Goal: Task Accomplishment & Management: Manage account settings

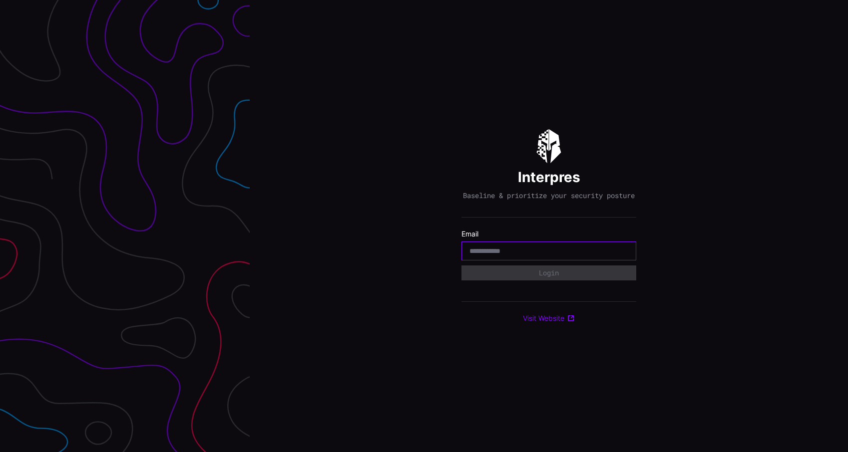
type input "**********"
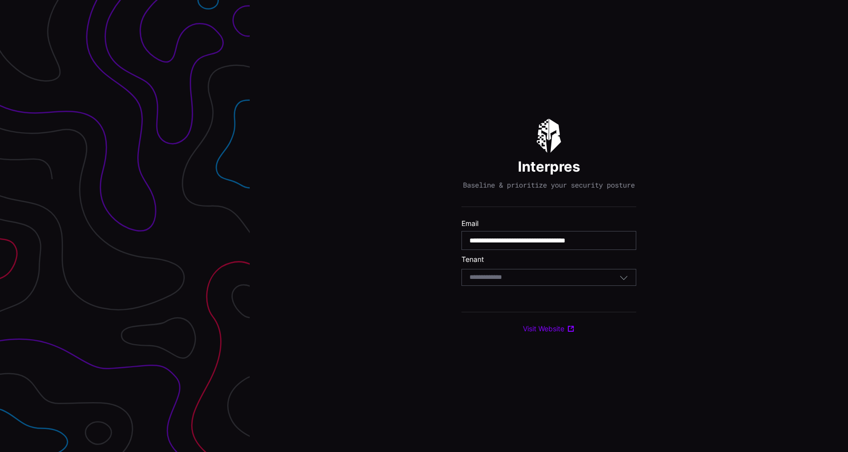
click at [532, 282] on div "Select Tenant" at bounding box center [544, 277] width 150 height 9
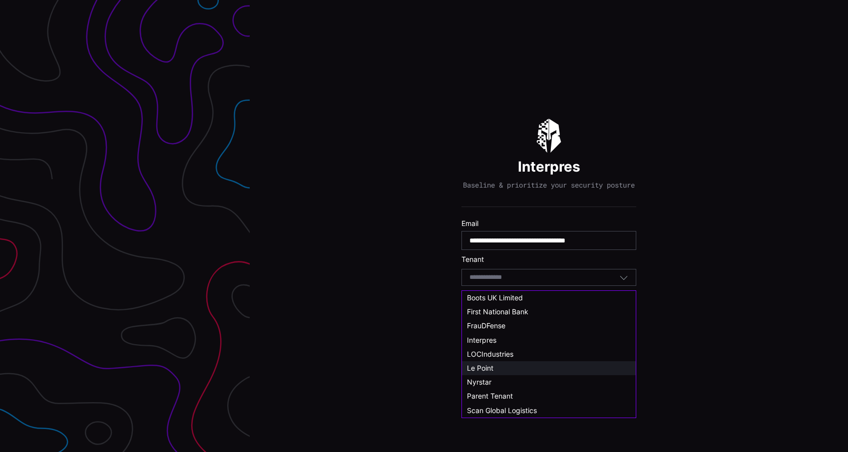
click at [506, 369] on div "Le Point" at bounding box center [549, 368] width 164 height 9
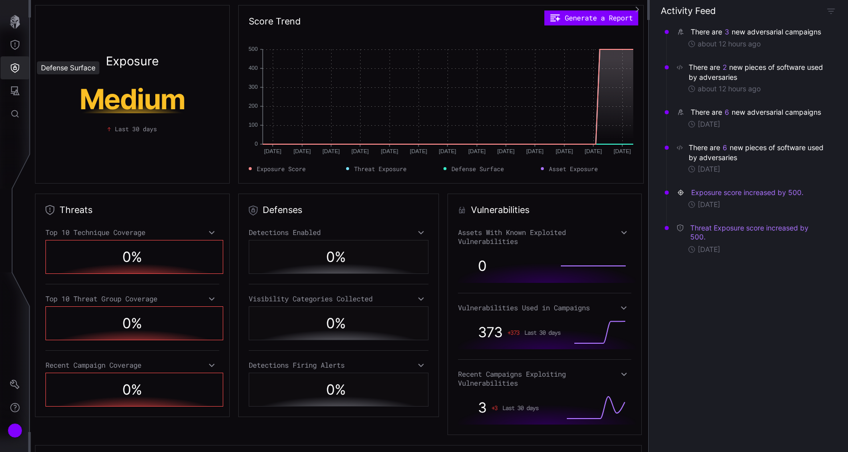
click at [19, 68] on icon "Defense Surface" at bounding box center [15, 68] width 10 height 10
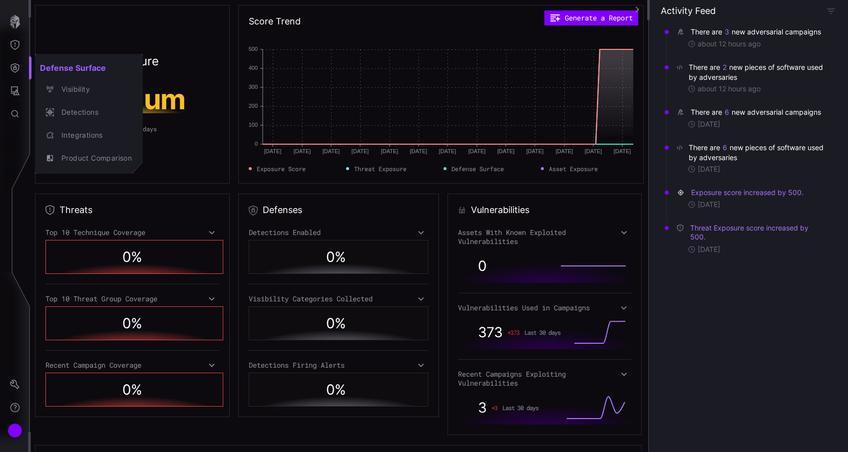
click at [15, 384] on div at bounding box center [424, 226] width 848 height 452
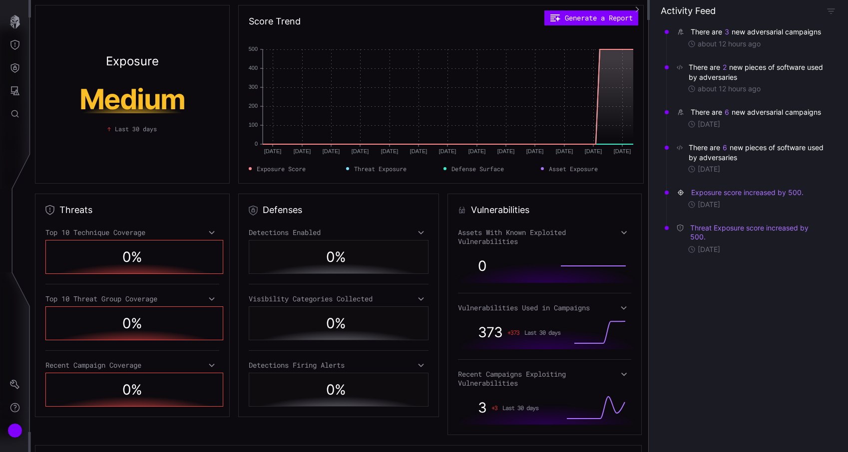
click at [15, 384] on icon "Settings" at bounding box center [15, 385] width 10 height 10
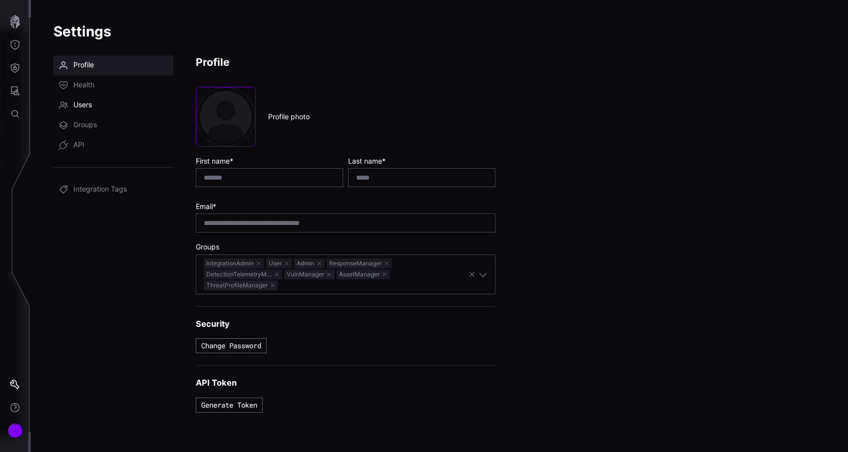
click at [94, 100] on link "Users" at bounding box center [113, 105] width 120 height 20
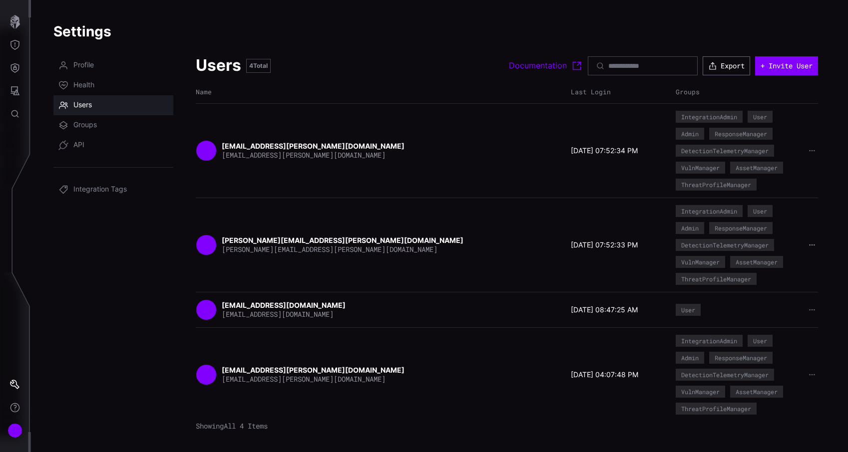
click at [817, 245] on button "button" at bounding box center [812, 245] width 13 height 10
click at [806, 261] on div "Change password" at bounding box center [780, 262] width 59 height 9
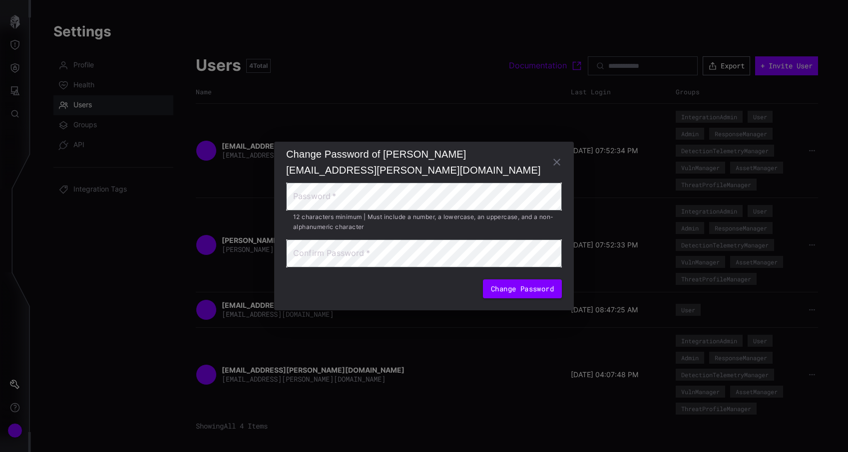
click at [554, 157] on icon "button" at bounding box center [557, 162] width 12 height 12
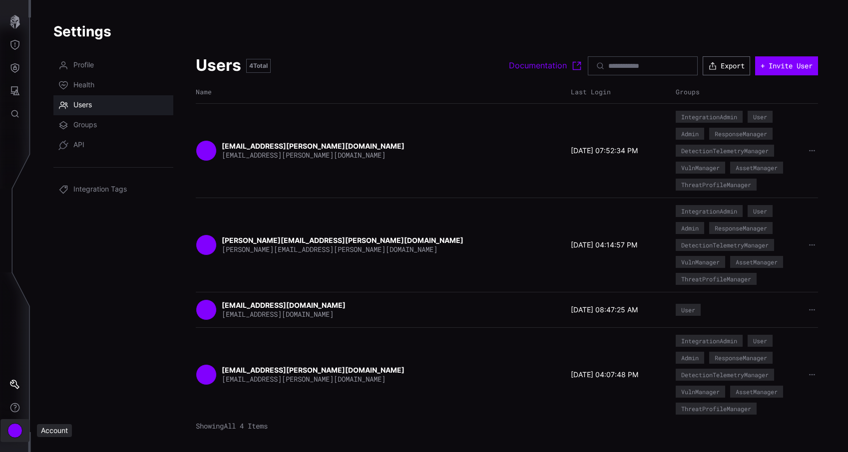
click at [11, 429] on div "Account" at bounding box center [14, 431] width 15 height 15
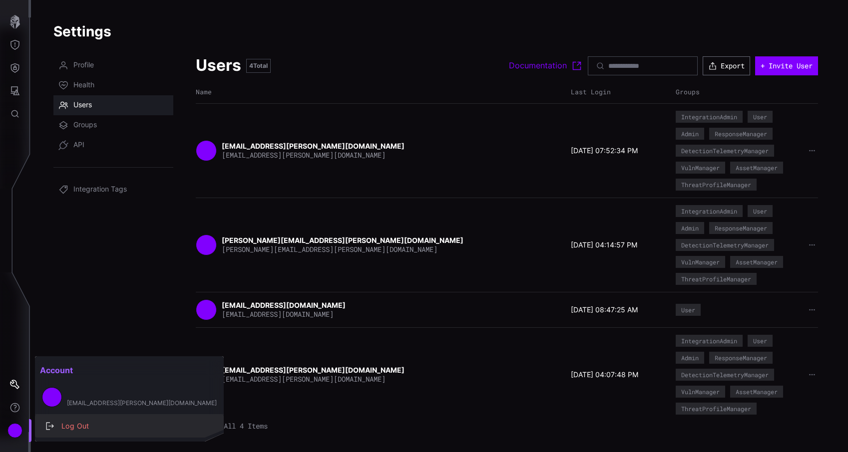
click at [77, 436] on button "Log Out" at bounding box center [129, 426] width 189 height 23
